Goal: Transaction & Acquisition: Purchase product/service

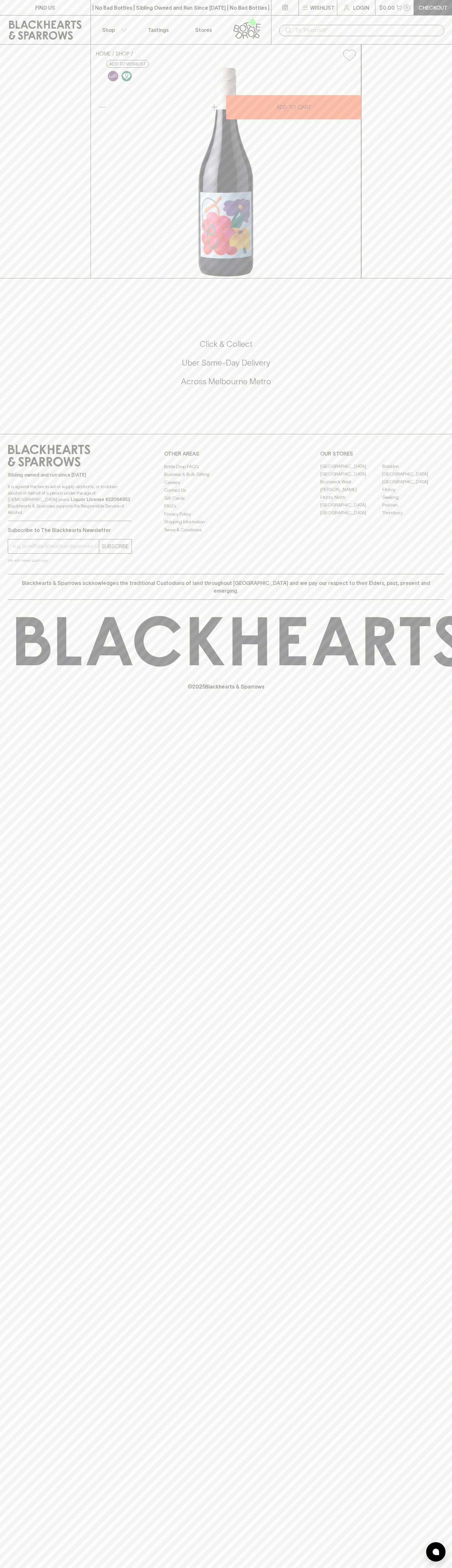
click at [299, 24] on div "​" at bounding box center [361, 30] width 165 height 12
click at [436, 1174] on div "FIND US | No Bad Bottles | Sibling Owned and Run Since [DATE] | No Bad Bottles …" at bounding box center [226, 784] width 452 height 1568
click at [325, 1567] on html "FIND US | No Bad Bottles | Sibling Owned and Run Since [DATE] | No Bad Bottles …" at bounding box center [226, 784] width 452 height 1568
click at [2, 141] on div "HOME SHOP Parco Gamay 2024 (Blackhearts & [PERSON_NAME]) $35.00 Add to wishlist…" at bounding box center [226, 161] width 452 height 234
